Goal: Task Accomplishment & Management: Manage account settings

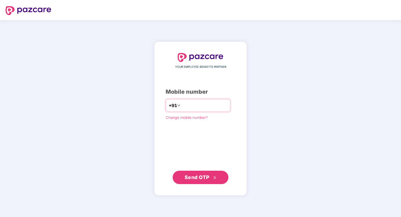
click at [182, 107] on input "*********" at bounding box center [205, 105] width 46 height 9
type input "**********"
click at [203, 174] on span "Send OTP" at bounding box center [201, 177] width 32 height 8
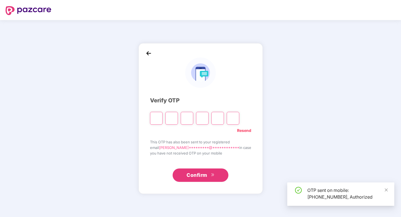
click at [161, 120] on input "Please enter verification code. Digit 1" at bounding box center [156, 118] width 13 height 13
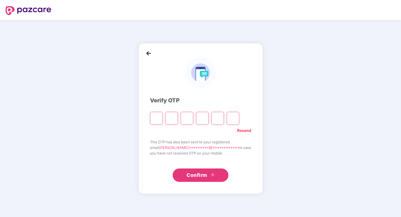
type input "*"
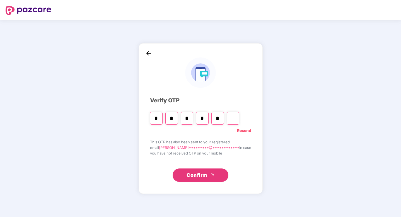
type input "*"
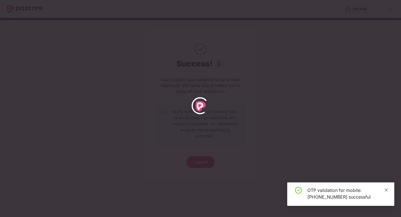
click at [385, 190] on icon "close" at bounding box center [386, 190] width 4 height 4
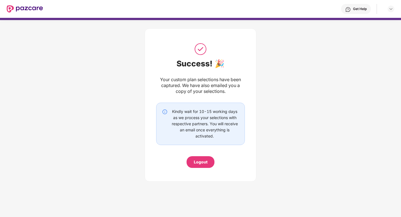
click at [202, 119] on div "Kindly wait for 10-15 working days as we process your selections with respectiv…" at bounding box center [204, 123] width 69 height 31
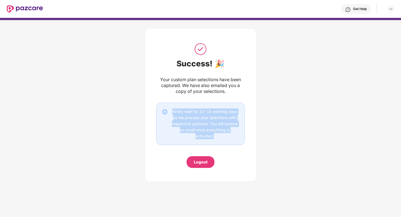
drag, startPoint x: 218, startPoint y: 143, endPoint x: 169, endPoint y: 106, distance: 61.3
click at [169, 106] on div "Kindly wait for 10-15 working days as we process your selections with respectiv…" at bounding box center [200, 124] width 89 height 42
click at [393, 9] on div at bounding box center [391, 9] width 7 height 7
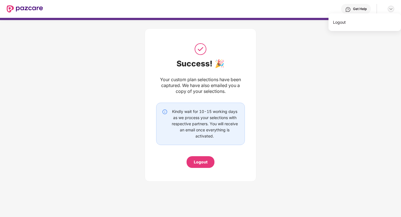
click at [393, 9] on div at bounding box center [391, 9] width 7 height 7
click at [389, 9] on img at bounding box center [391, 9] width 4 height 4
click at [304, 83] on div "Success! 🎉 Your custom plan selections have been captured. We have also emailed…" at bounding box center [200, 103] width 401 height 167
